Goal: Information Seeking & Learning: Learn about a topic

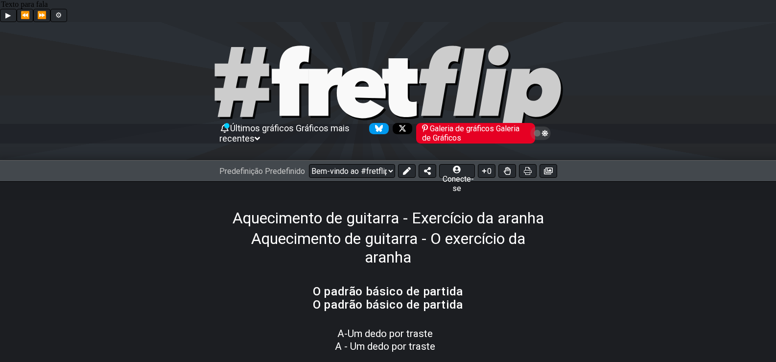
click at [335, 181] on div "Aquecimento de guitarra - Exercício da [PERSON_NAME] de guitarra - O exercício …" at bounding box center [388, 225] width 776 height 89
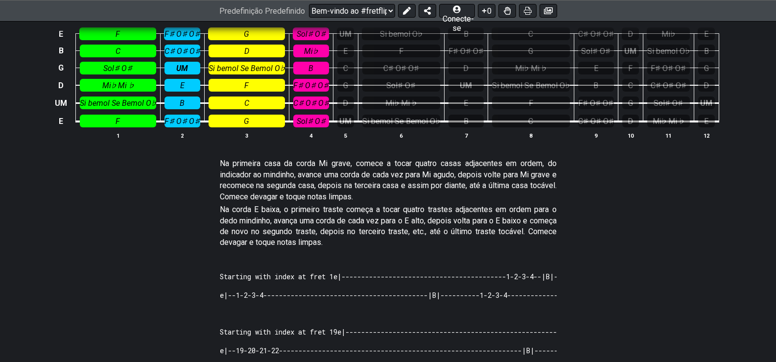
scroll to position [441, 0]
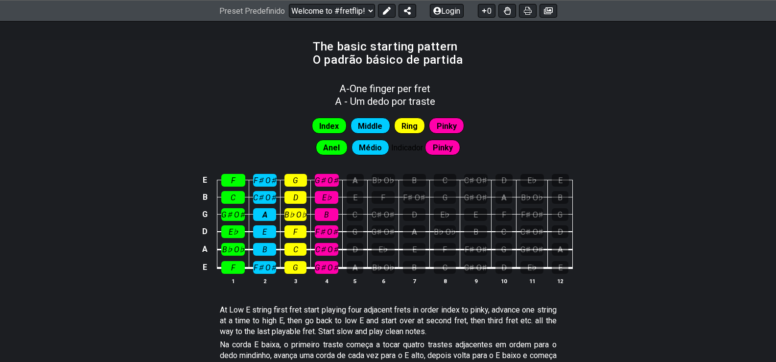
scroll to position [539, 0]
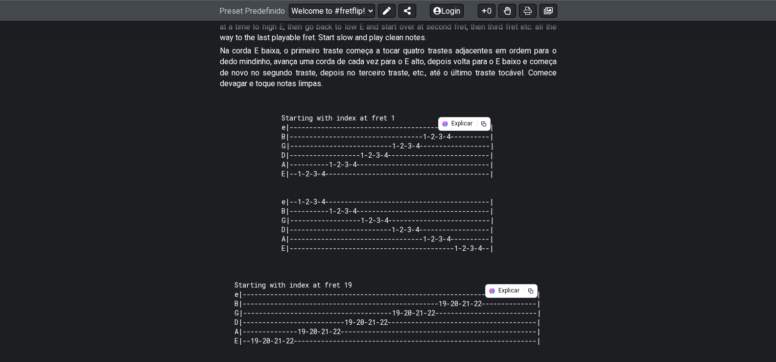
click at [230, 79] on div "At Low E string first fret start playing four adjacent frets in order index to …" at bounding box center [388, 54] width 337 height 94
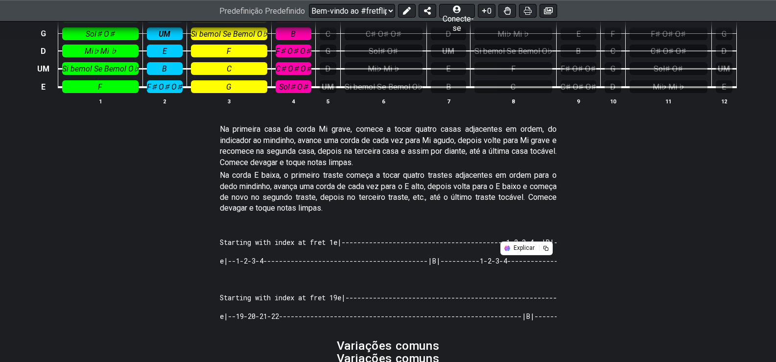
scroll to position [422, 0]
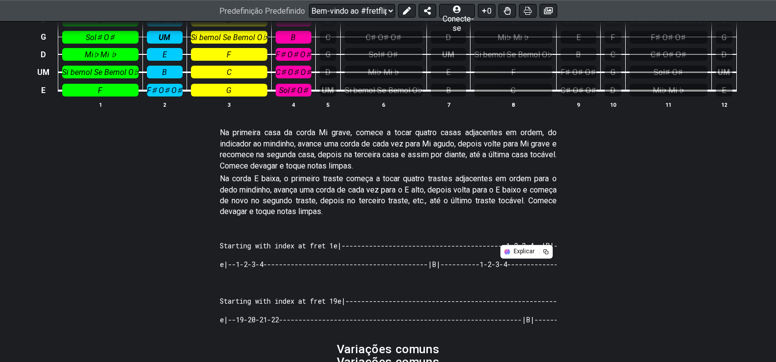
drag, startPoint x: 289, startPoint y: 241, endPoint x: 383, endPoint y: 237, distance: 94.6
click at [383, 237] on span "Starting with index at fret 1 e|------------------------------------------1-2-3…" at bounding box center [388, 255] width 337 height 44
click at [431, 158] on p "Na primeira casa da corda Mi grave, comece a tocar quatro casas adjacentes em o…" at bounding box center [388, 172] width 337 height 90
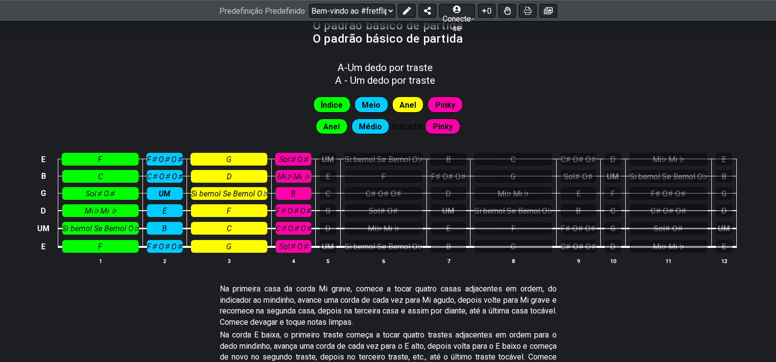
scroll to position [30, 0]
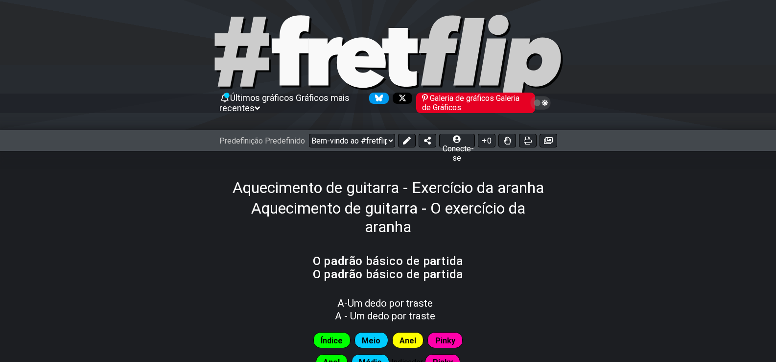
drag, startPoint x: 246, startPoint y: 170, endPoint x: 334, endPoint y: 168, distance: 88.1
click at [334, 178] on h1 "Aquecimento de guitarra - Exercício da [PERSON_NAME] de guitarra - O exercício …" at bounding box center [388, 209] width 313 height 62
drag, startPoint x: 396, startPoint y: 174, endPoint x: 462, endPoint y: 5, distance: 180.9
click at [420, 156] on div "Aquecimento de guitarra - Exercício da [PERSON_NAME] de guitarra - O exercício …" at bounding box center [388, 195] width 776 height 89
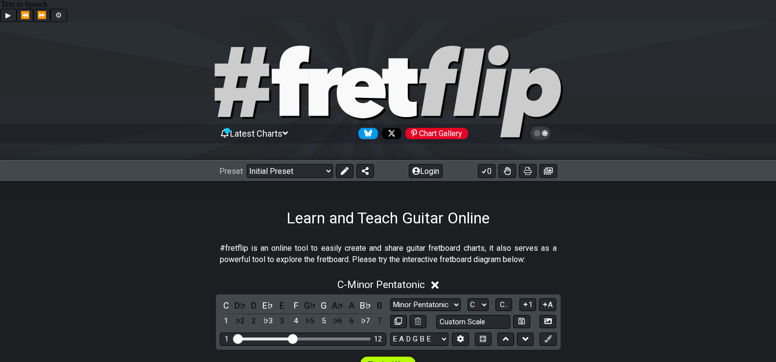
scroll to position [98, 0]
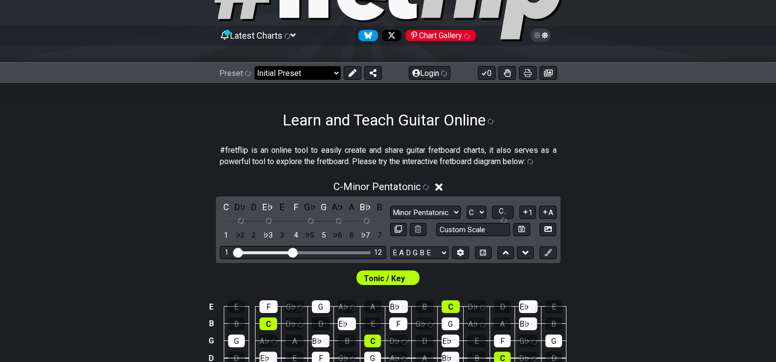
click at [328, 66] on select "Welcome to #fretflip! Initial Preset Custom Preset Minor Pentatonic Major Penta…" at bounding box center [298, 73] width 86 height 14
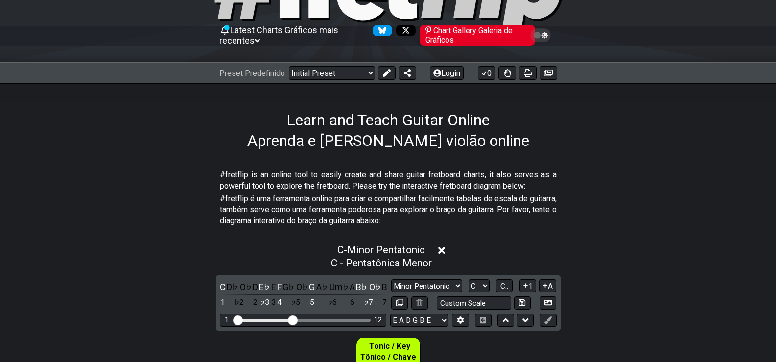
click at [239, 116] on div "Learn and Teach Guitar Online Aprenda e ensine violão online" at bounding box center [388, 118] width 776 height 70
